Goal: Navigation & Orientation: Find specific page/section

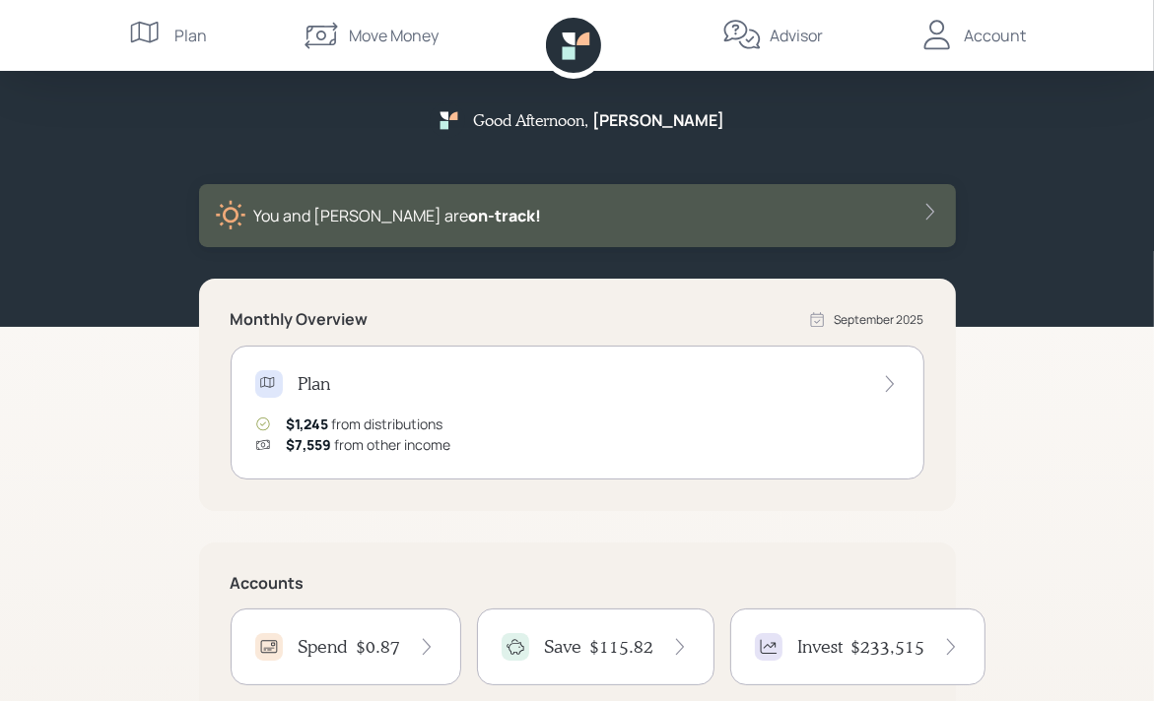
click at [579, 46] on icon at bounding box center [573, 45] width 55 height 55
click at [565, 41] on icon at bounding box center [568, 39] width 13 height 13
click at [457, 119] on icon at bounding box center [453, 116] width 8 height 8
click at [1029, 386] on div "Good Afternoon , Carolyn You and Thomas are on‑track! Monthly Overview Septembe…" at bounding box center [577, 495] width 1154 height 991
